Goal: Information Seeking & Learning: Find specific page/section

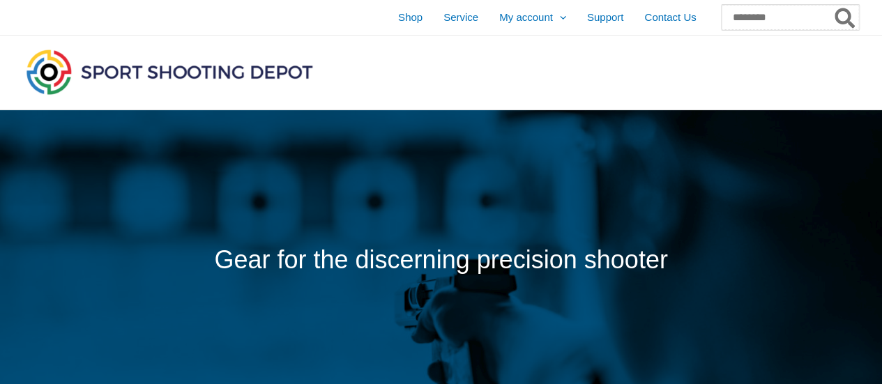
click at [758, 15] on input "Search for:" at bounding box center [789, 17] width 137 height 25
click at [540, 66] on div at bounding box center [304, 73] width 563 height 74
click at [726, 21] on input "Search for:" at bounding box center [789, 17] width 137 height 25
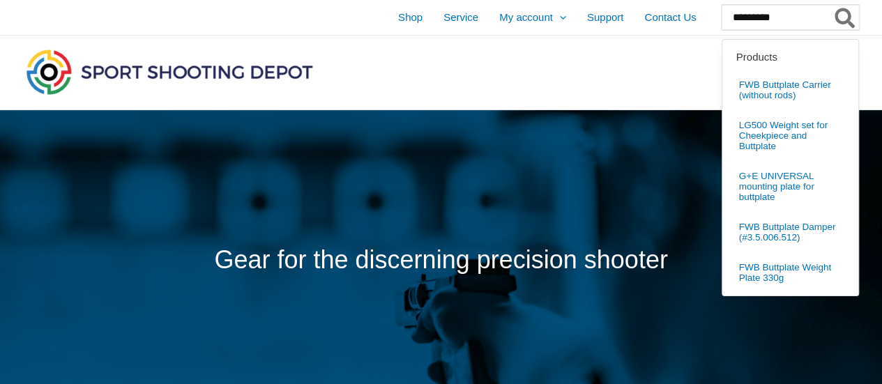
click at [763, 19] on input "*********" at bounding box center [789, 17] width 137 height 25
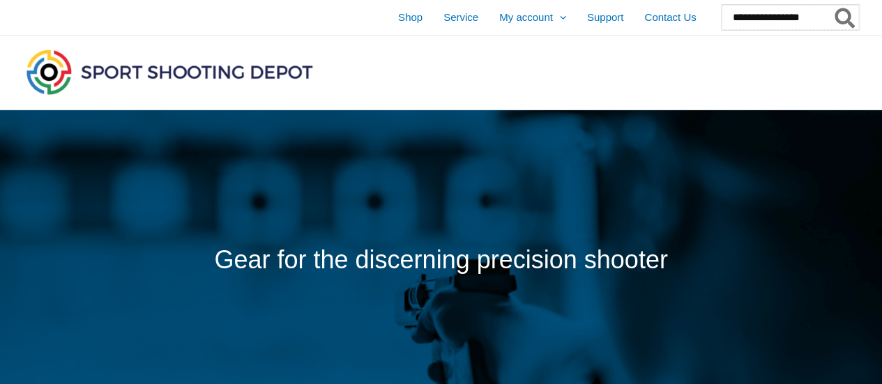
type input "**********"
click at [832, 5] on button "Search" at bounding box center [845, 17] width 27 height 25
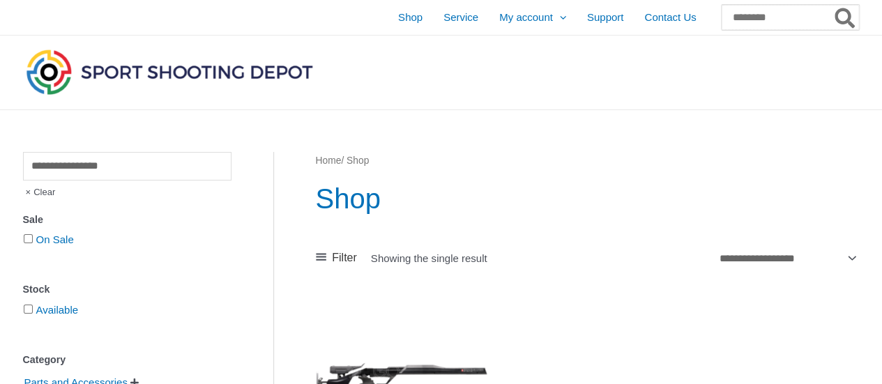
click at [770, 16] on input "Search for:" at bounding box center [789, 17] width 137 height 25
click at [754, 19] on input "Search for:" at bounding box center [789, 17] width 137 height 25
click at [762, 22] on input "Search for:" at bounding box center [789, 17] width 137 height 25
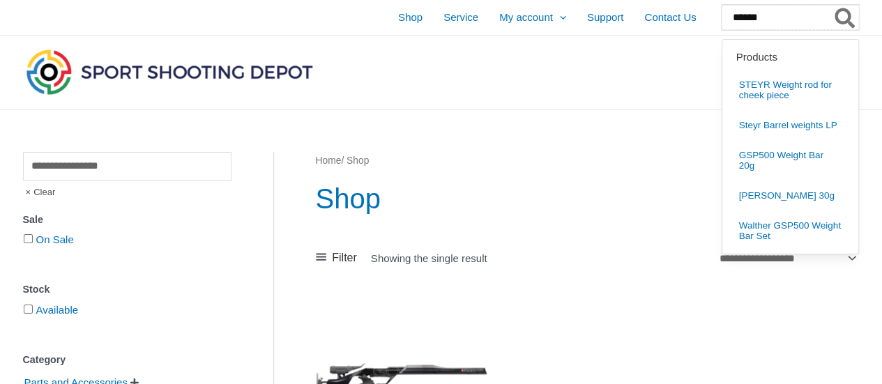
type input "******"
click at [832, 5] on button "Search" at bounding box center [845, 17] width 27 height 25
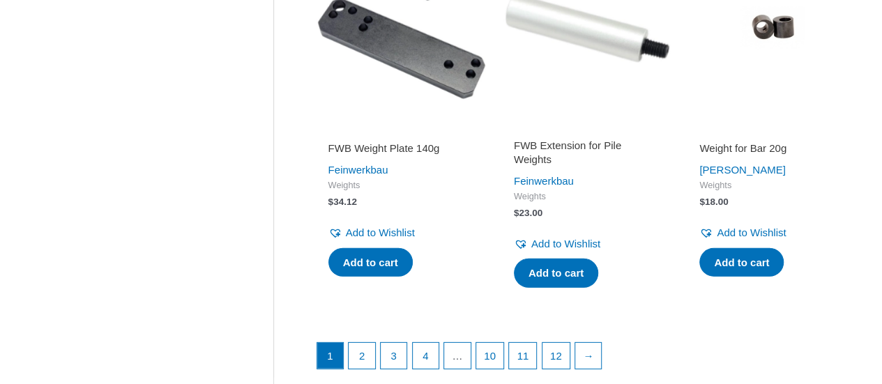
scroll to position [1957, 0]
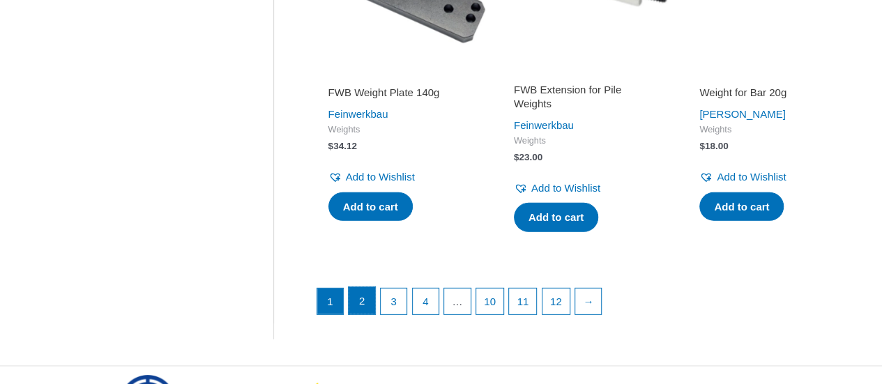
click at [358, 315] on link "2" at bounding box center [362, 301] width 26 height 28
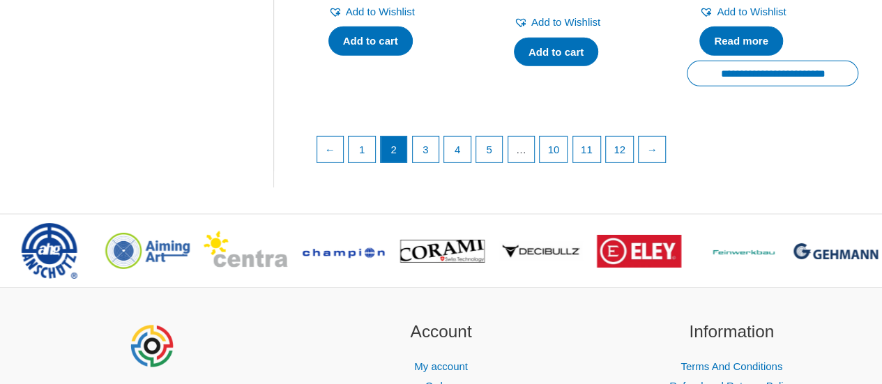
scroll to position [2150, 0]
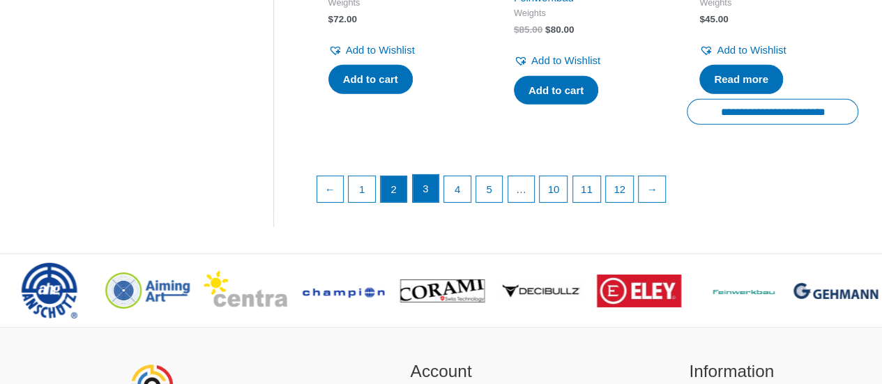
click at [420, 203] on link "3" at bounding box center [426, 189] width 26 height 28
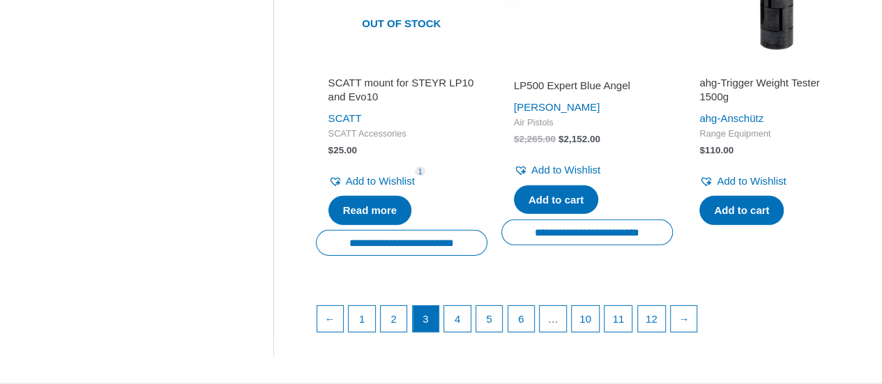
scroll to position [2070, 0]
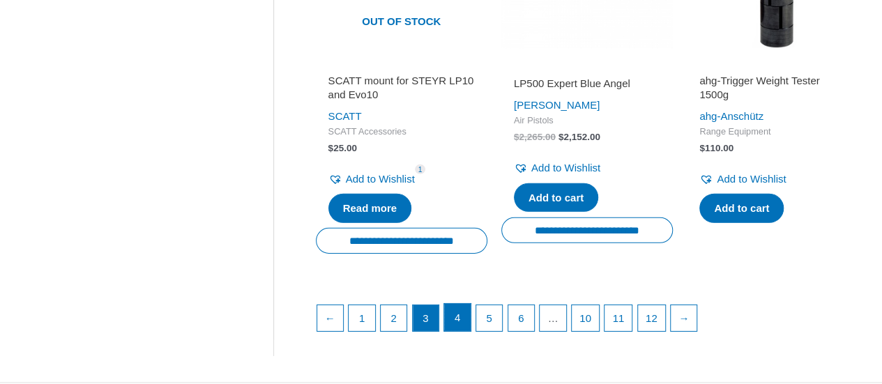
click at [462, 329] on link "4" at bounding box center [457, 318] width 26 height 28
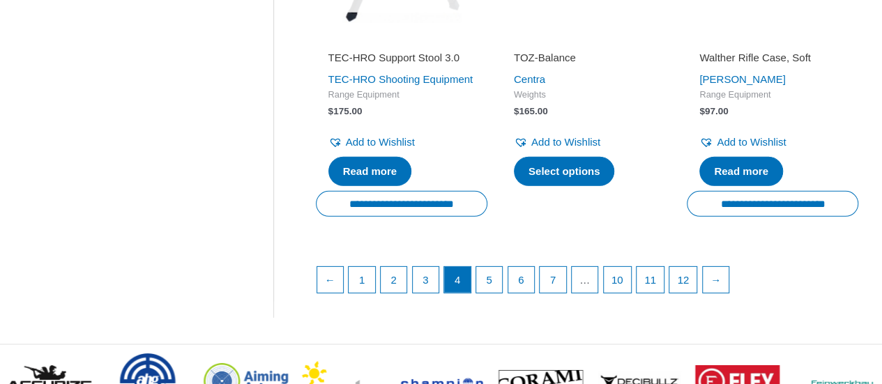
scroll to position [2141, 0]
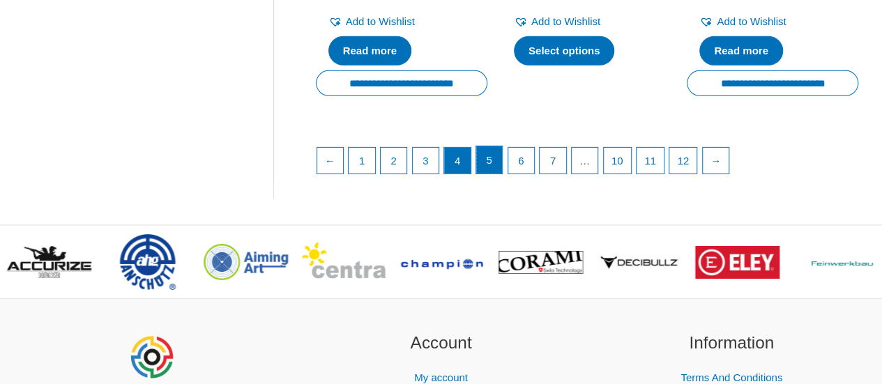
click at [489, 174] on link "5" at bounding box center [489, 160] width 26 height 28
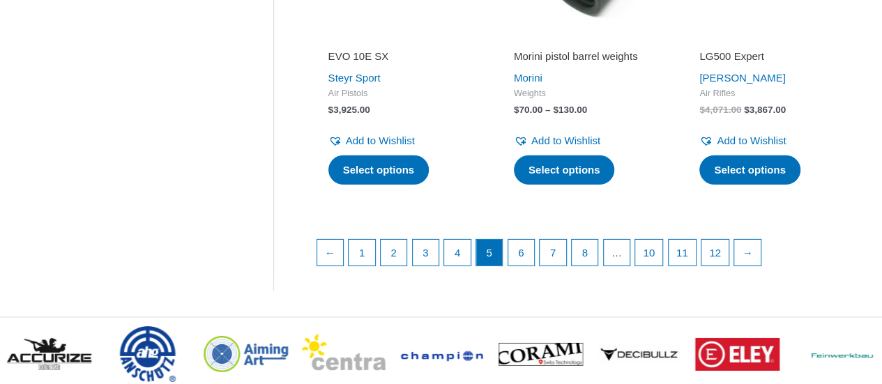
scroll to position [2086, 0]
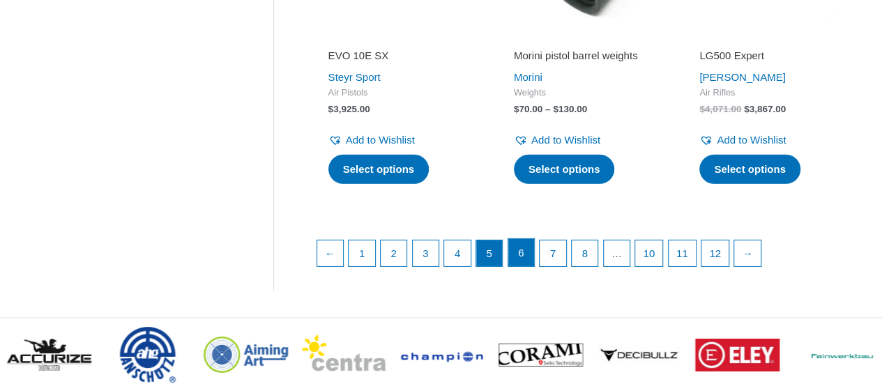
click at [525, 245] on link "6" at bounding box center [521, 253] width 26 height 28
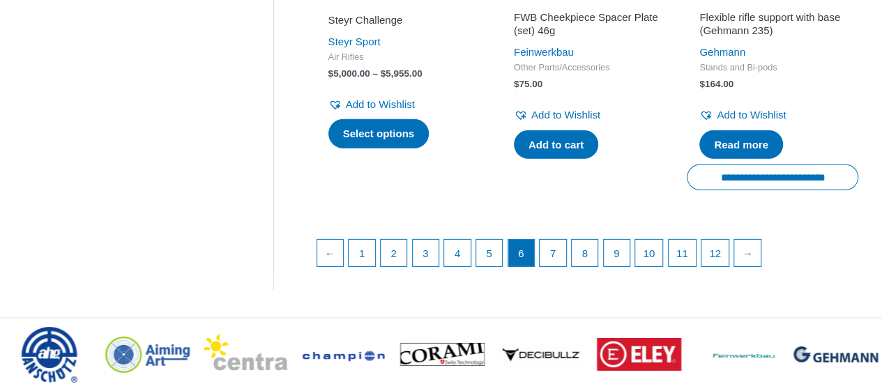
scroll to position [2071, 0]
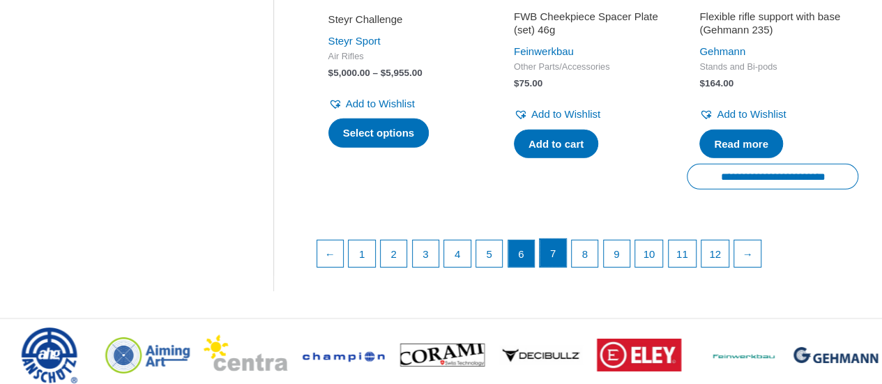
click at [551, 263] on link "7" at bounding box center [553, 253] width 26 height 28
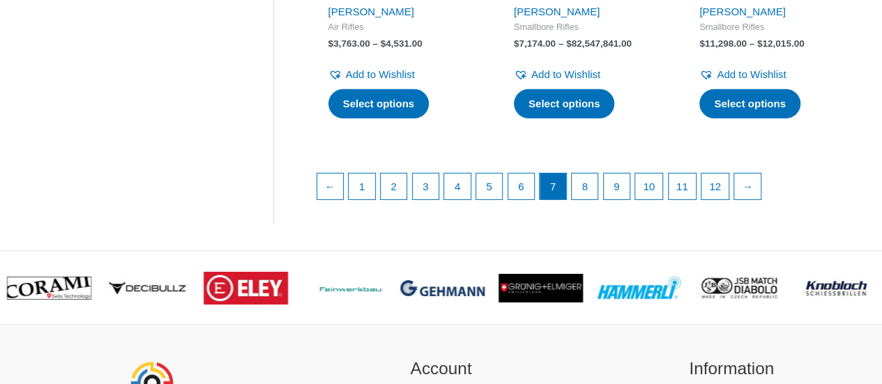
scroll to position [2170, 0]
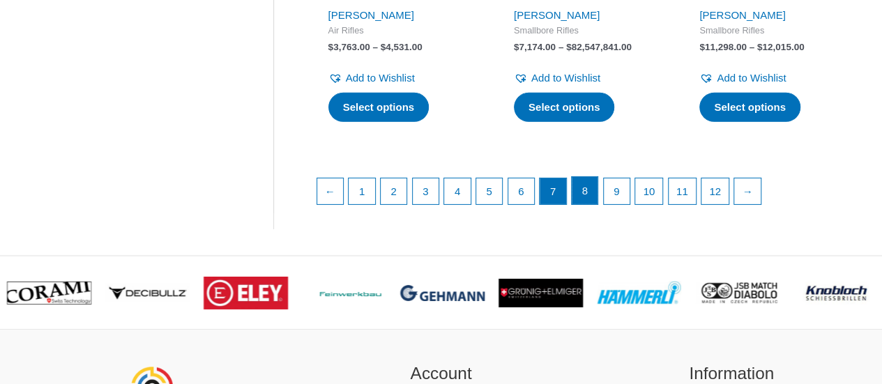
click at [590, 205] on link "8" at bounding box center [585, 191] width 26 height 28
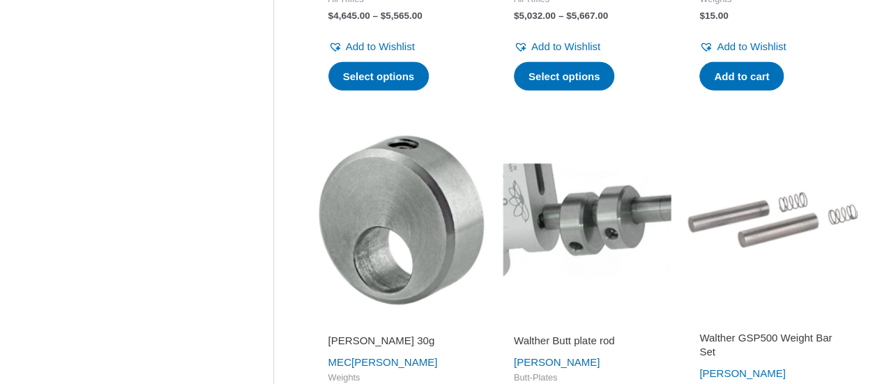
scroll to position [1828, 0]
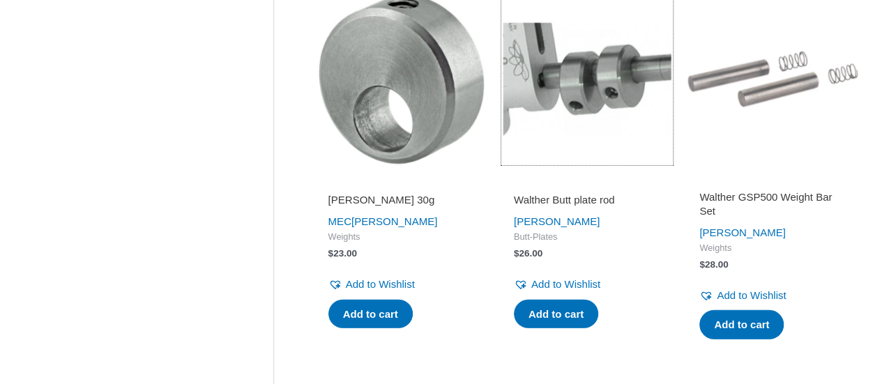
click at [592, 134] on img at bounding box center [586, 79] width 171 height 171
click at [410, 155] on img at bounding box center [401, 79] width 171 height 171
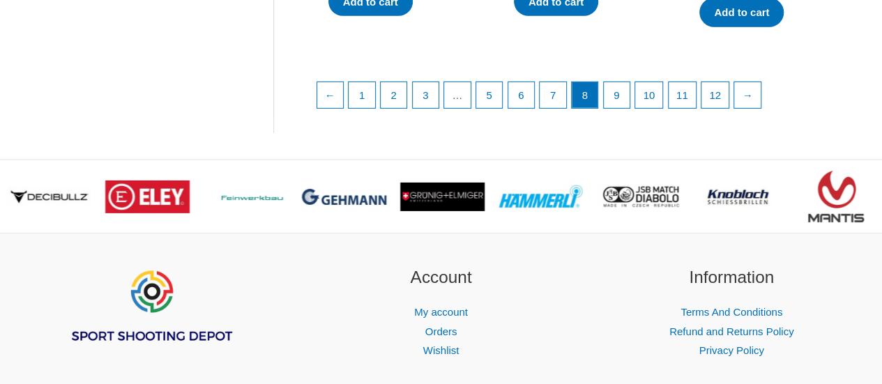
scroll to position [2160, 0]
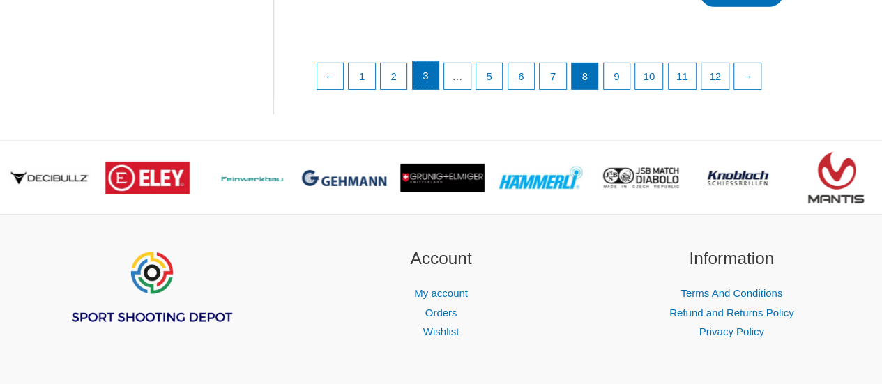
click at [427, 72] on link "3" at bounding box center [426, 76] width 26 height 28
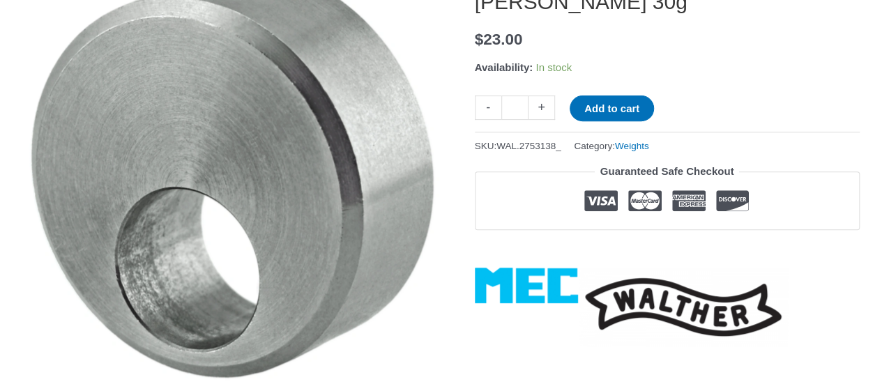
scroll to position [119, 0]
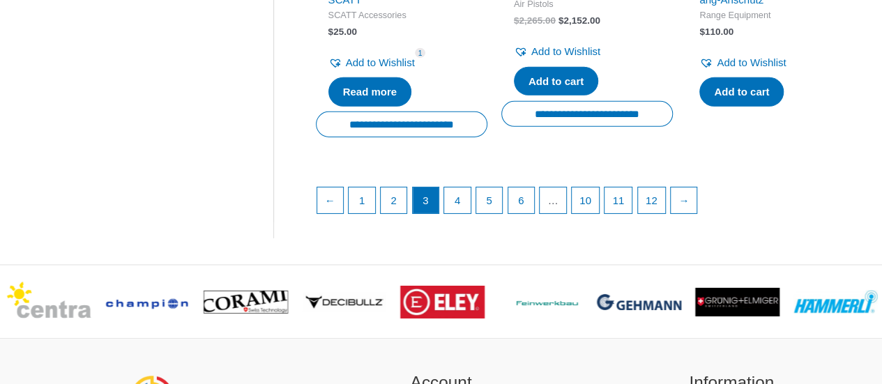
scroll to position [2185, 0]
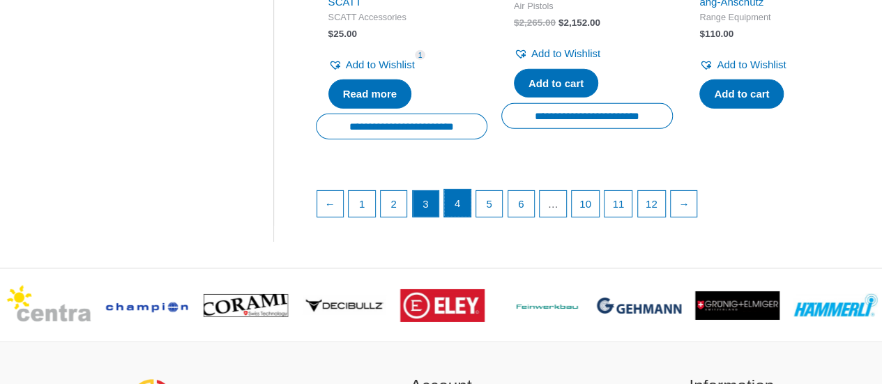
click at [452, 213] on link "4" at bounding box center [457, 204] width 26 height 28
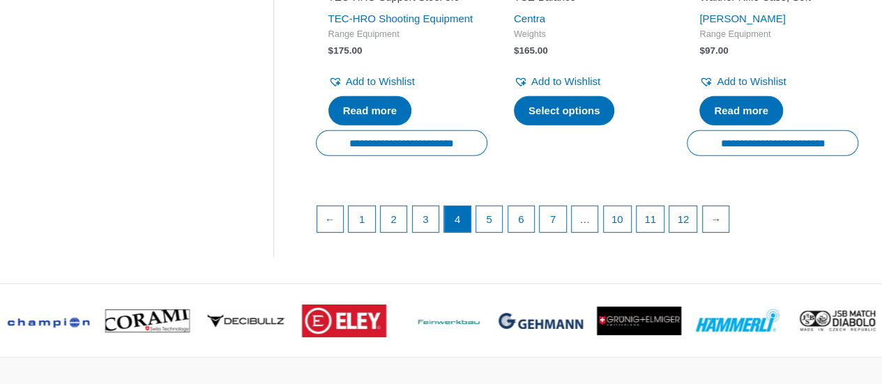
scroll to position [2107, 0]
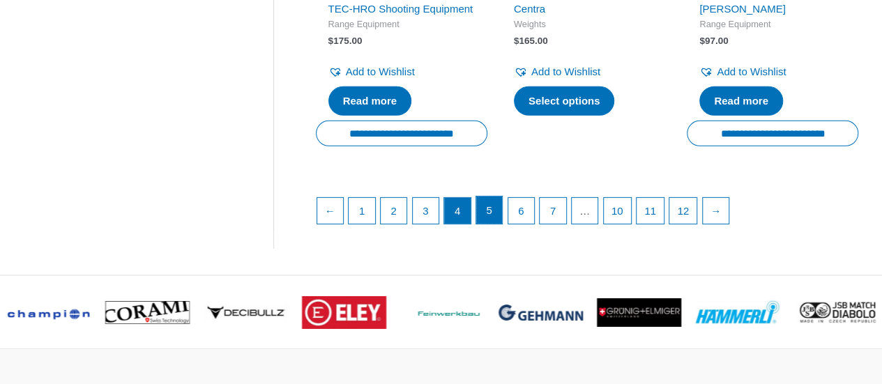
click at [496, 217] on link "5" at bounding box center [489, 211] width 26 height 28
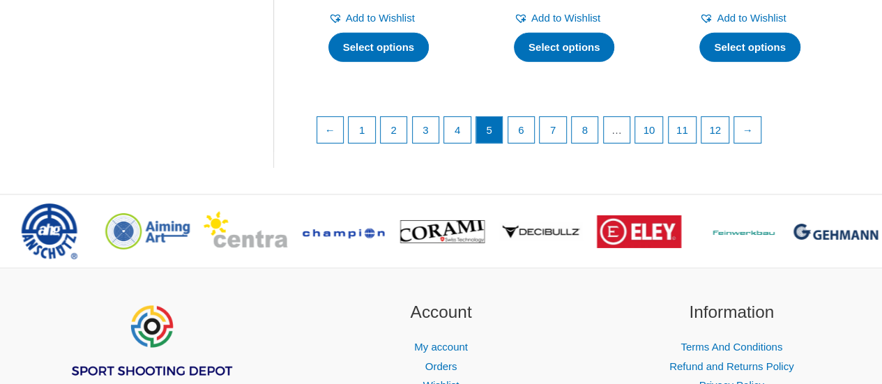
scroll to position [2215, 0]
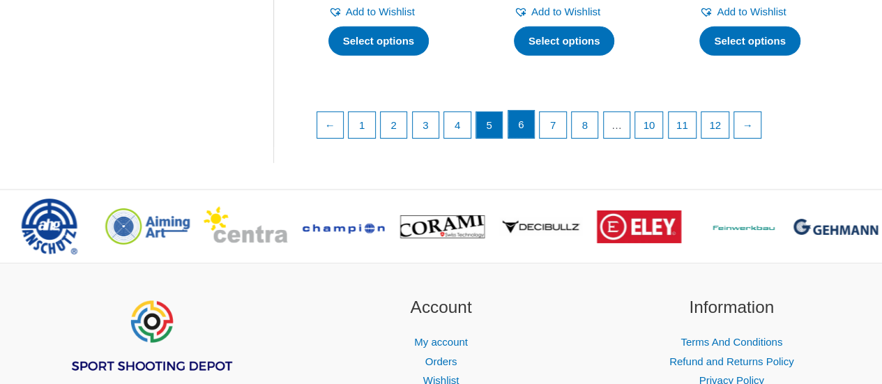
click at [521, 112] on link "6" at bounding box center [521, 125] width 26 height 28
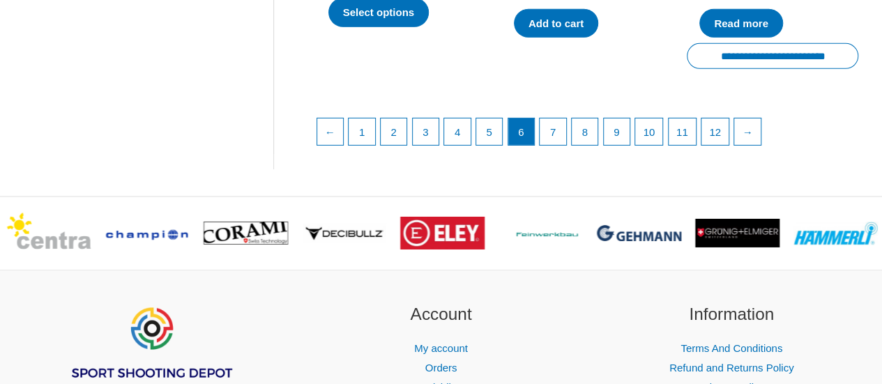
scroll to position [2191, 0]
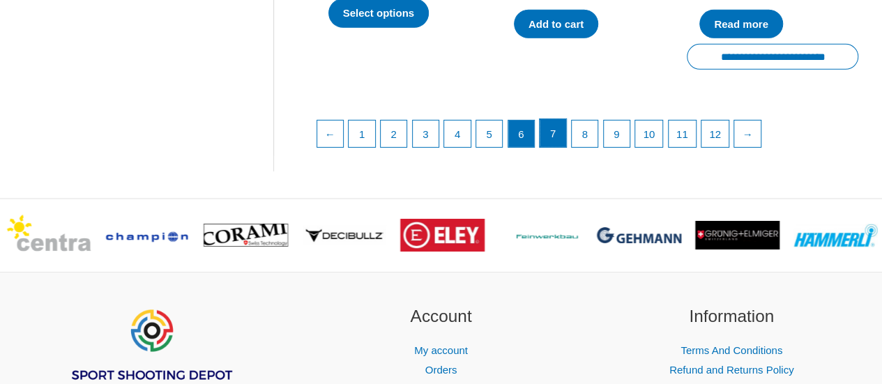
click at [559, 124] on link "7" at bounding box center [553, 133] width 26 height 28
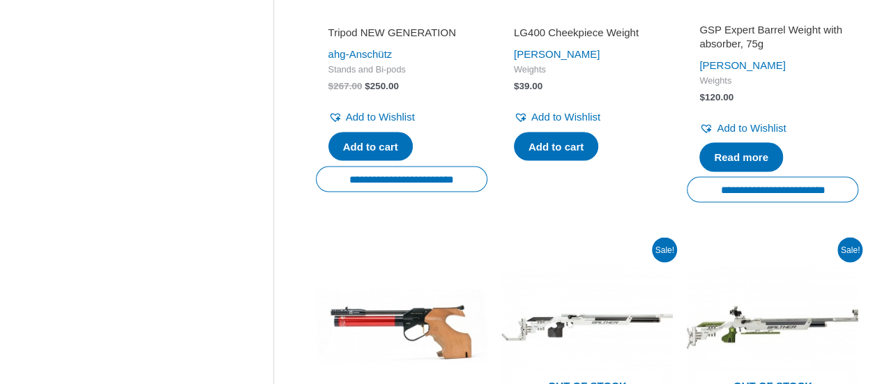
scroll to position [1119, 0]
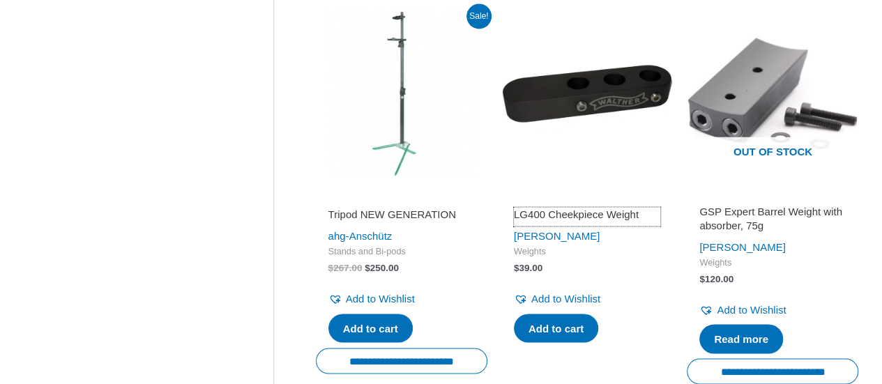
click at [560, 210] on h2 "LG400 Cheekpiece Weight" at bounding box center [587, 214] width 146 height 14
click at [300, 200] on div "**********" at bounding box center [566, 139] width 586 height 2213
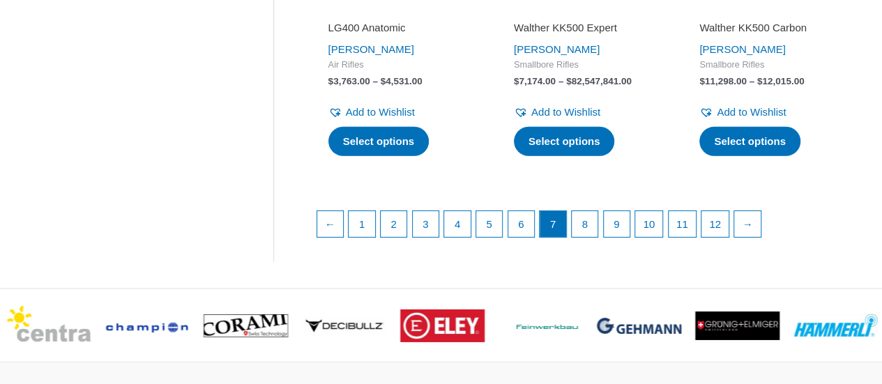
scroll to position [2153, 0]
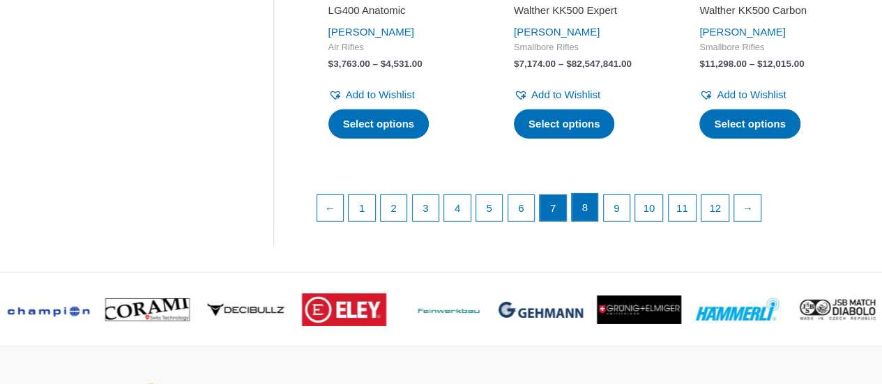
click at [591, 212] on link "8" at bounding box center [585, 208] width 26 height 28
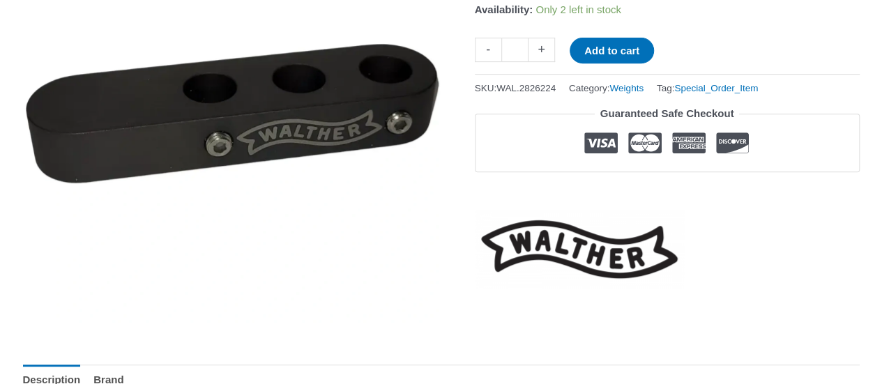
scroll to position [279, 0]
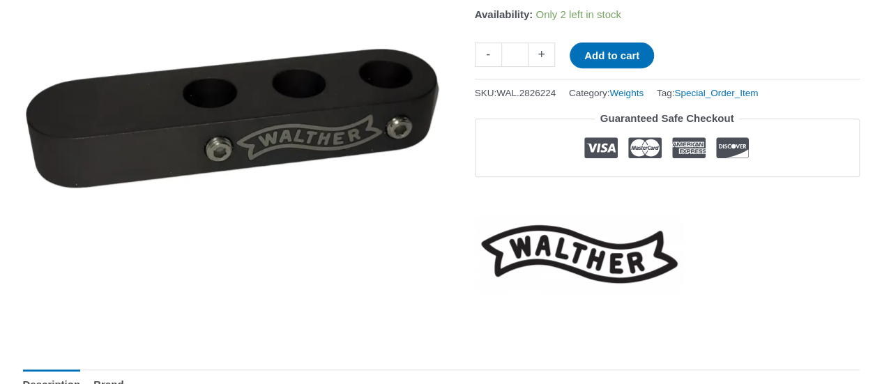
drag, startPoint x: 319, startPoint y: 8, endPoint x: 182, endPoint y: 76, distance: 153.1
click at [182, 76] on img at bounding box center [173, 191] width 697 height 697
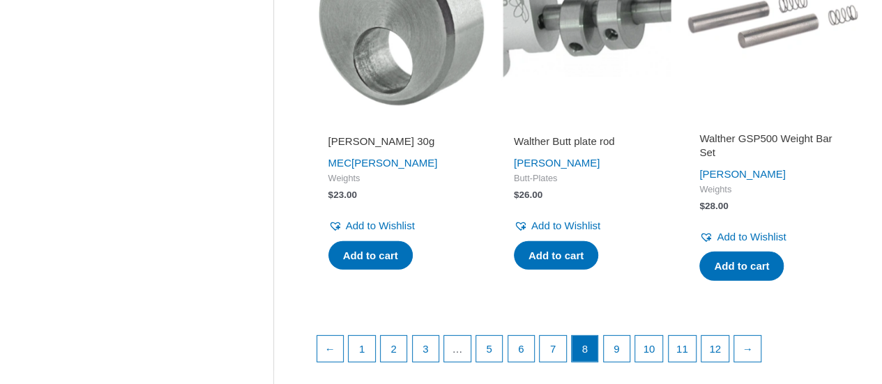
scroll to position [1887, 0]
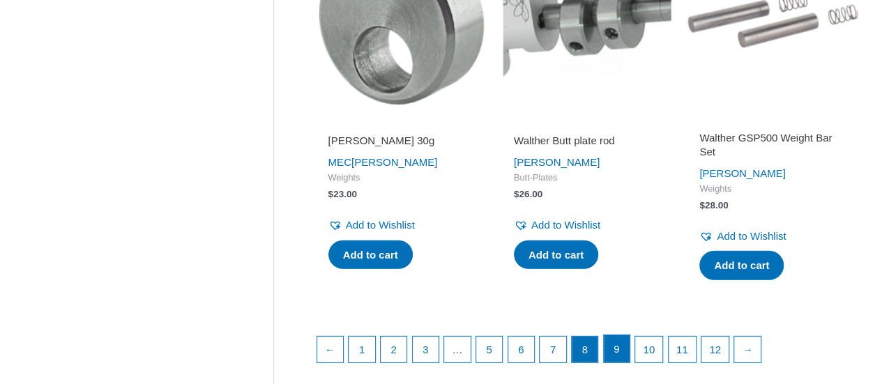
click at [612, 351] on link "9" at bounding box center [617, 349] width 26 height 28
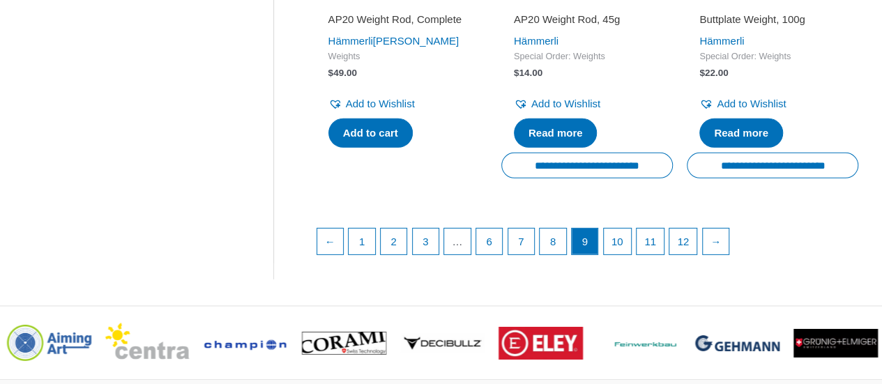
scroll to position [2093, 0]
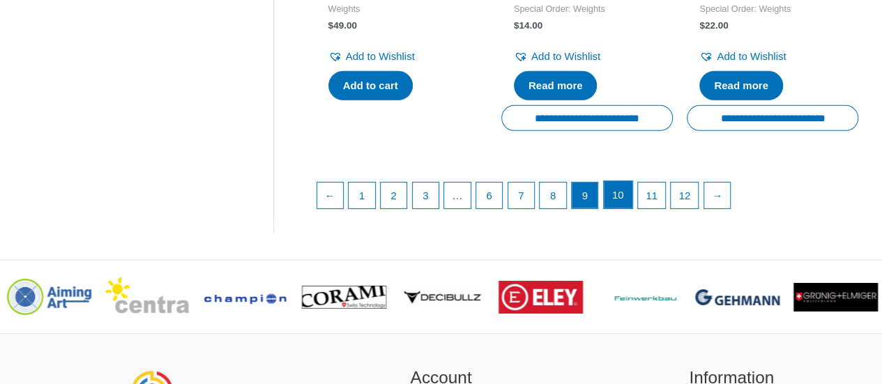
click at [615, 209] on link "10" at bounding box center [618, 195] width 29 height 28
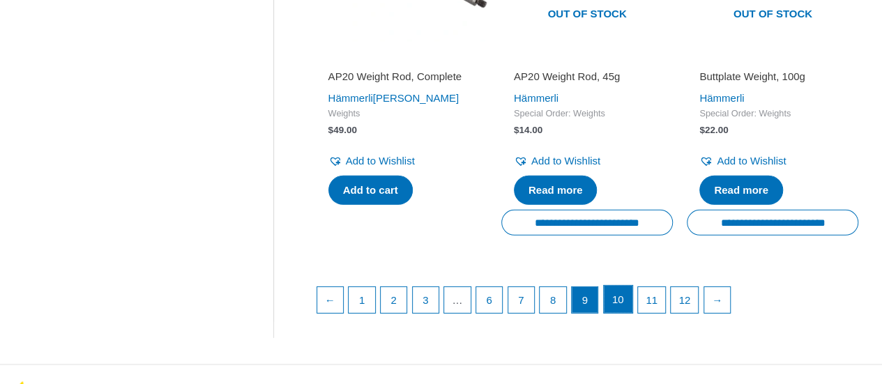
scroll to position [1981, 0]
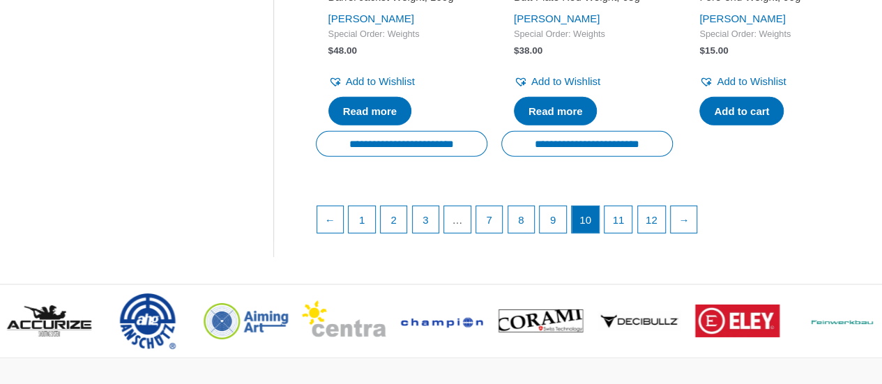
scroll to position [2166, 0]
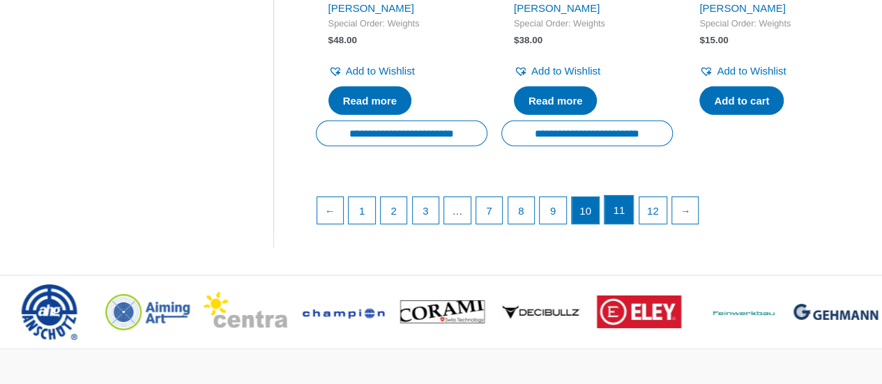
click at [620, 217] on link "11" at bounding box center [618, 210] width 29 height 28
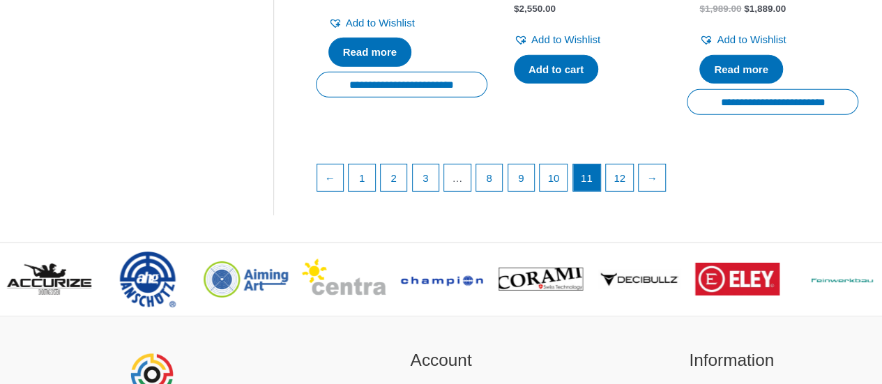
scroll to position [2176, 0]
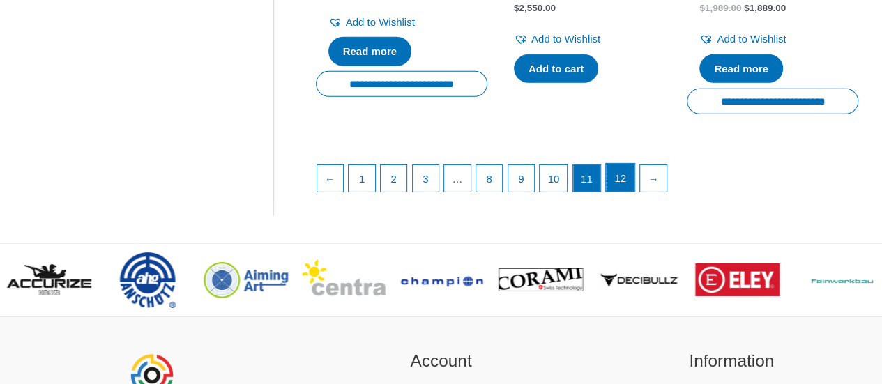
click at [627, 168] on link "12" at bounding box center [620, 178] width 29 height 28
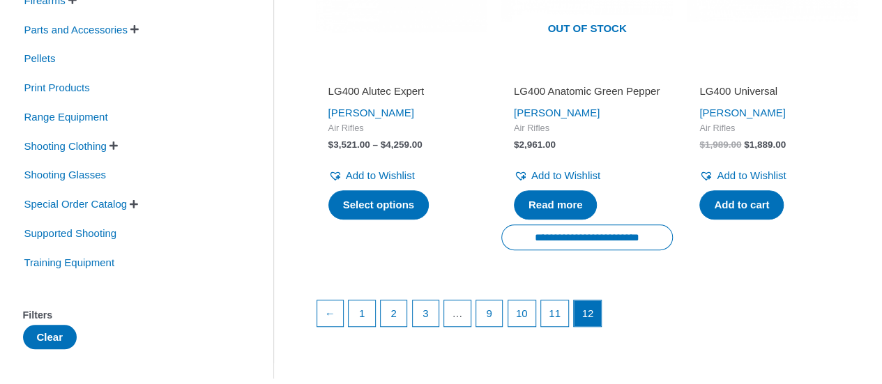
scroll to position [433, 0]
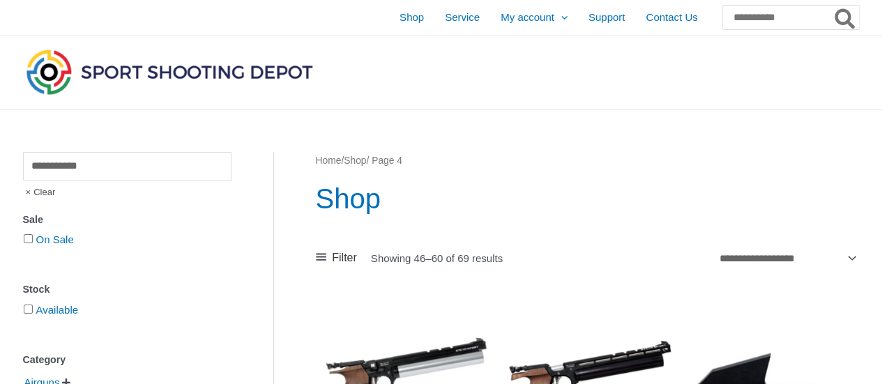
type input "**********"
click at [832, 6] on button "Search" at bounding box center [845, 18] width 27 height 24
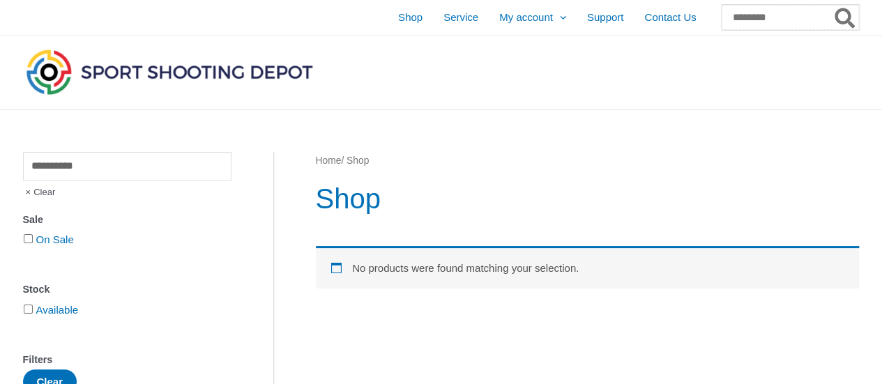
click at [727, 15] on input "Search for:" at bounding box center [789, 17] width 137 height 25
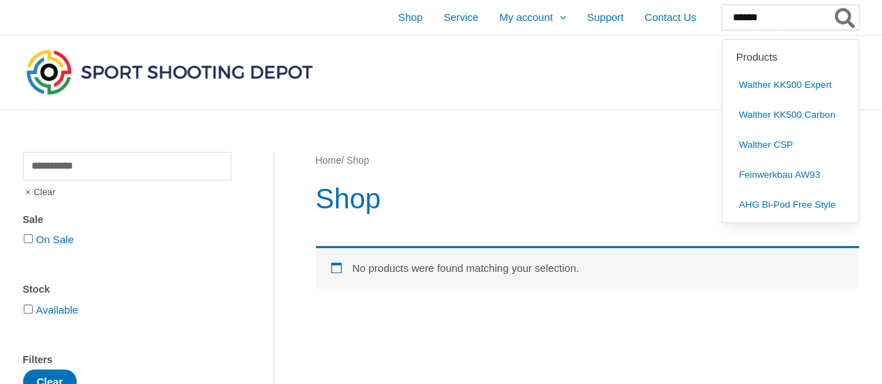
type input "******"
click at [832, 5] on button "Search" at bounding box center [845, 17] width 27 height 25
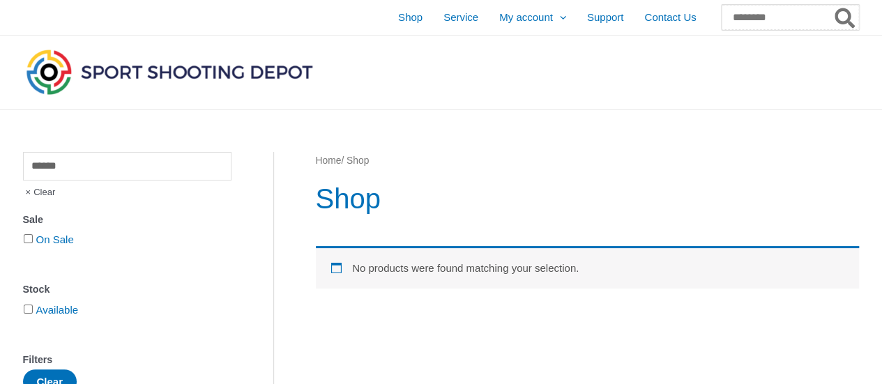
click at [761, 17] on input "Search for:" at bounding box center [789, 17] width 137 height 25
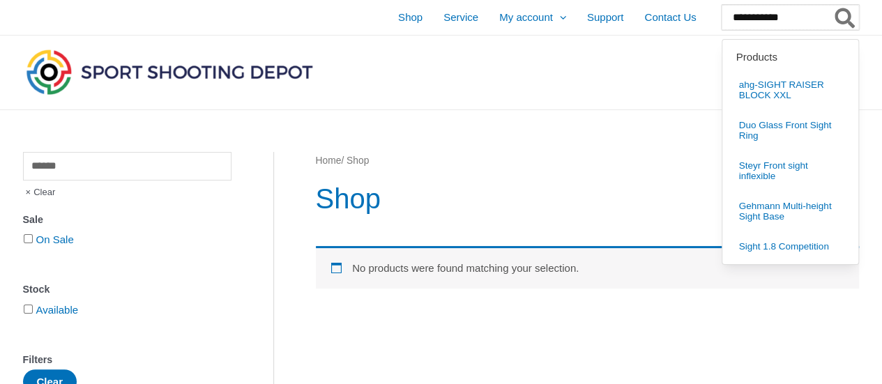
type input "**********"
click at [836, 20] on icon "Search" at bounding box center [844, 19] width 20 height 20
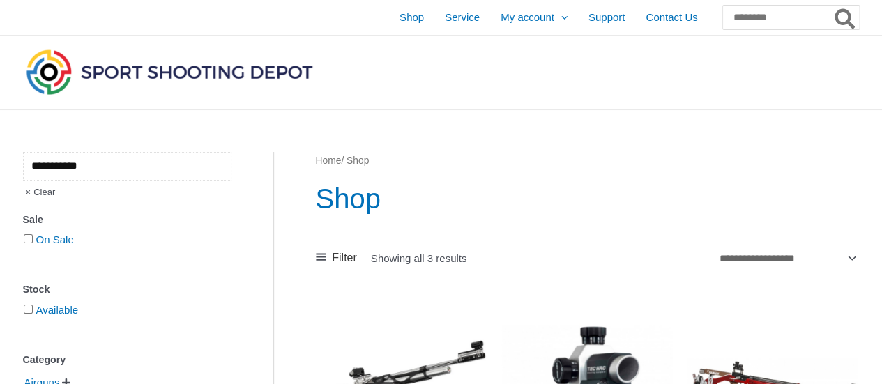
click at [132, 172] on input "**********" at bounding box center [127, 166] width 208 height 29
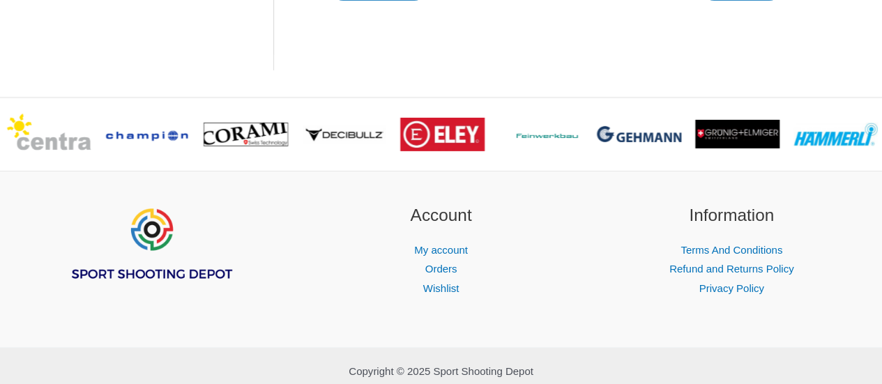
scroll to position [2249, 0]
